Goal: Task Accomplishment & Management: Use online tool/utility

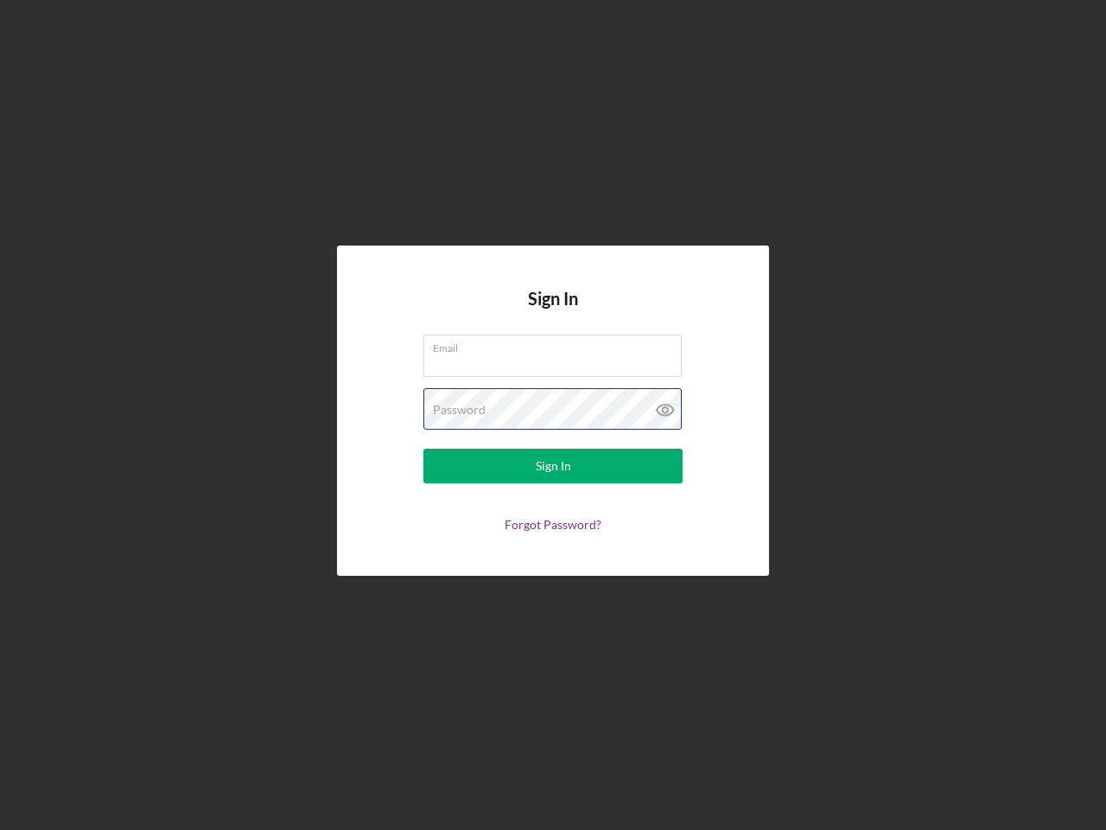
click at [553, 415] on div "Password" at bounding box center [552, 409] width 259 height 43
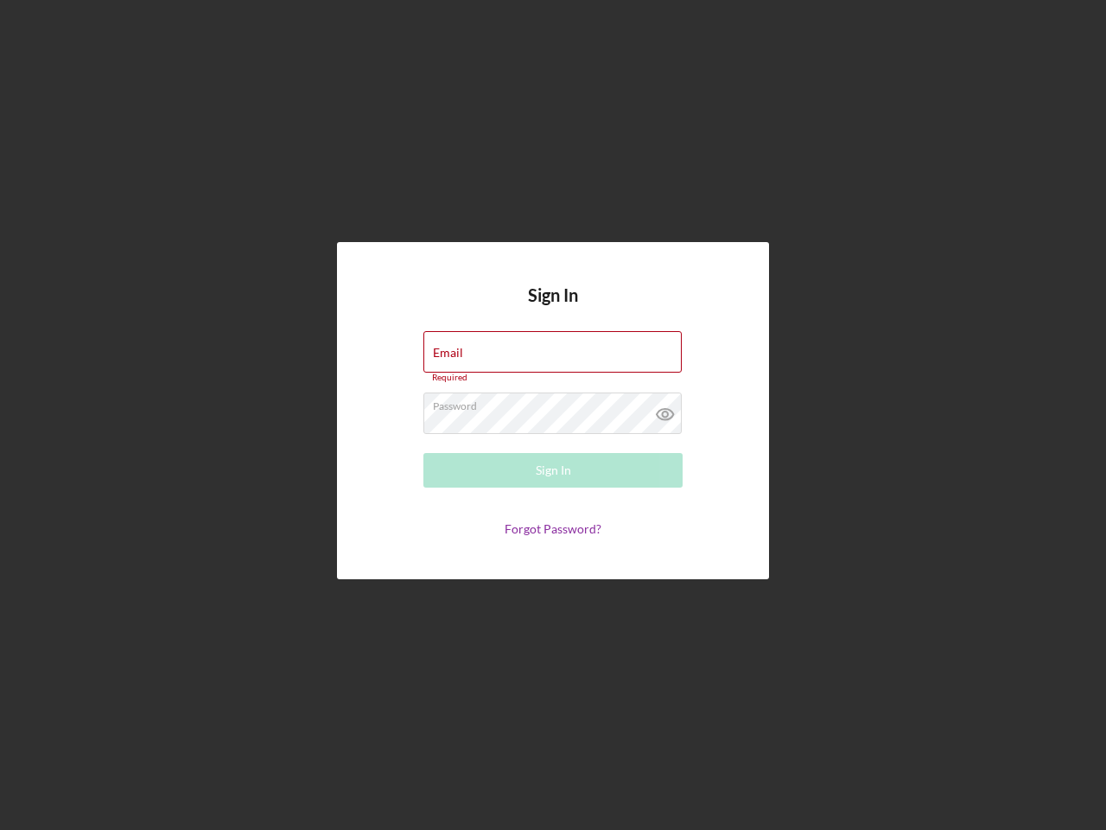
click at [665, 410] on icon at bounding box center [665, 413] width 43 height 43
